Goal: Find specific page/section: Find specific page/section

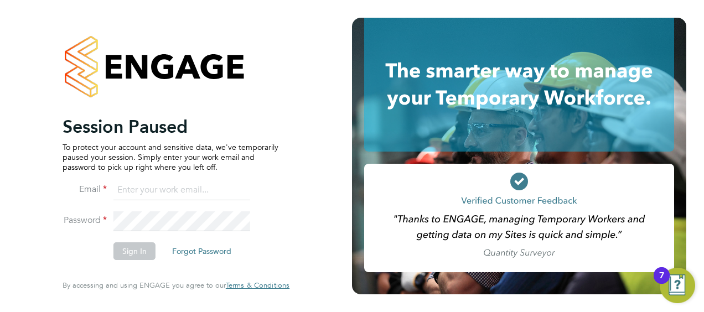
click at [250, 143] on p "To protect your account and sensitive data, we've temporarily paused your sessi…" at bounding box center [171, 157] width 216 height 30
click at [123, 190] on input at bounding box center [182, 191] width 137 height 20
type input "[PERSON_NAME][EMAIL_ADDRESS][PERSON_NAME][DOMAIN_NAME]"
click at [125, 209] on li "Email [PERSON_NAME][EMAIL_ADDRESS][PERSON_NAME][DOMAIN_NAME]" at bounding box center [171, 196] width 216 height 31
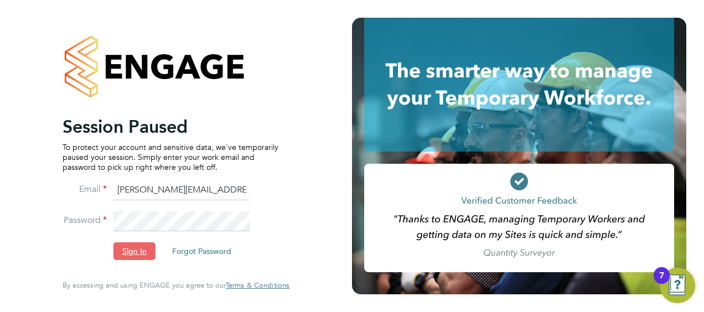
click at [126, 247] on button "Sign In" at bounding box center [135, 252] width 42 height 18
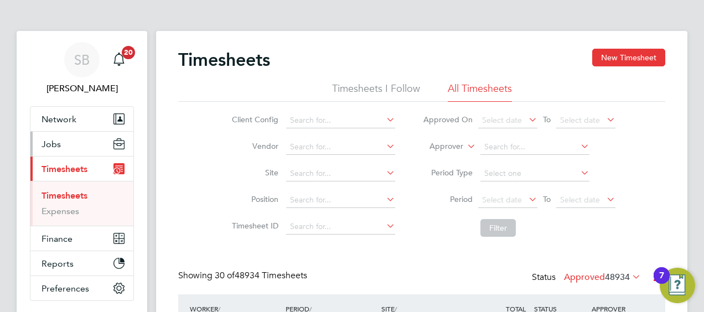
click at [60, 143] on button "Jobs" at bounding box center [81, 144] width 103 height 24
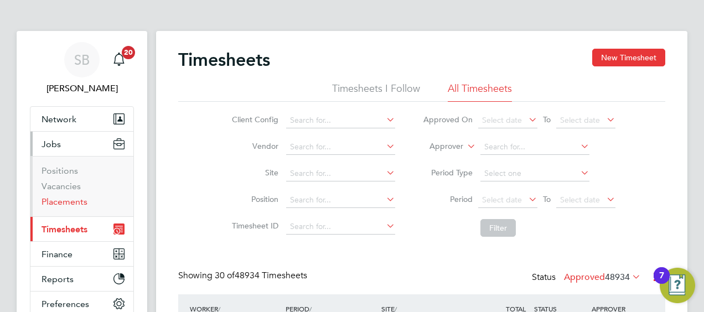
click at [65, 200] on link "Placements" at bounding box center [65, 202] width 46 height 11
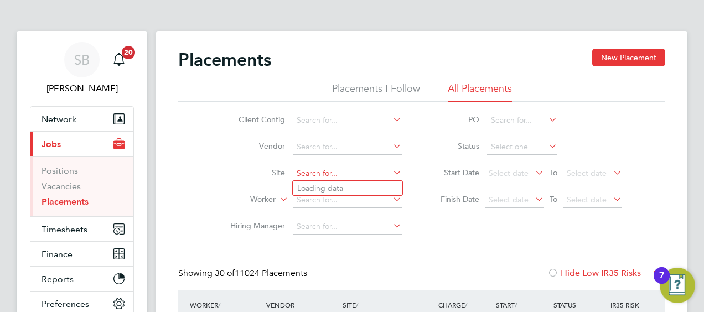
click at [306, 170] on input at bounding box center [347, 174] width 109 height 16
click at [341, 302] on b "Llan" at bounding box center [338, 305] width 15 height 9
type input "Siemens - Llanelli Depot"
click at [306, 145] on input at bounding box center [347, 148] width 109 height 16
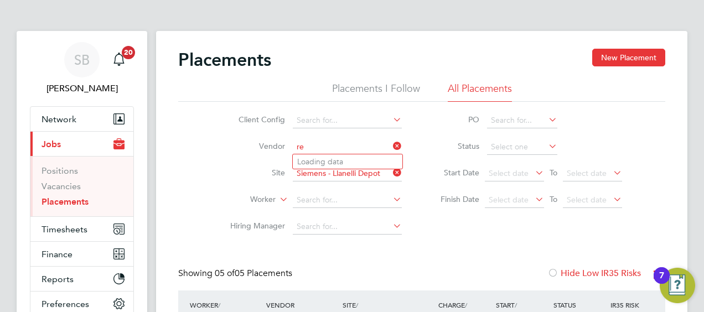
type input "r"
type input "v179482"
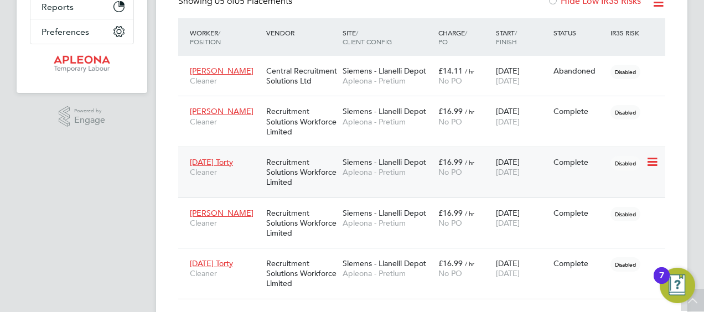
scroll to position [310, 0]
